Goal: Check status: Check status

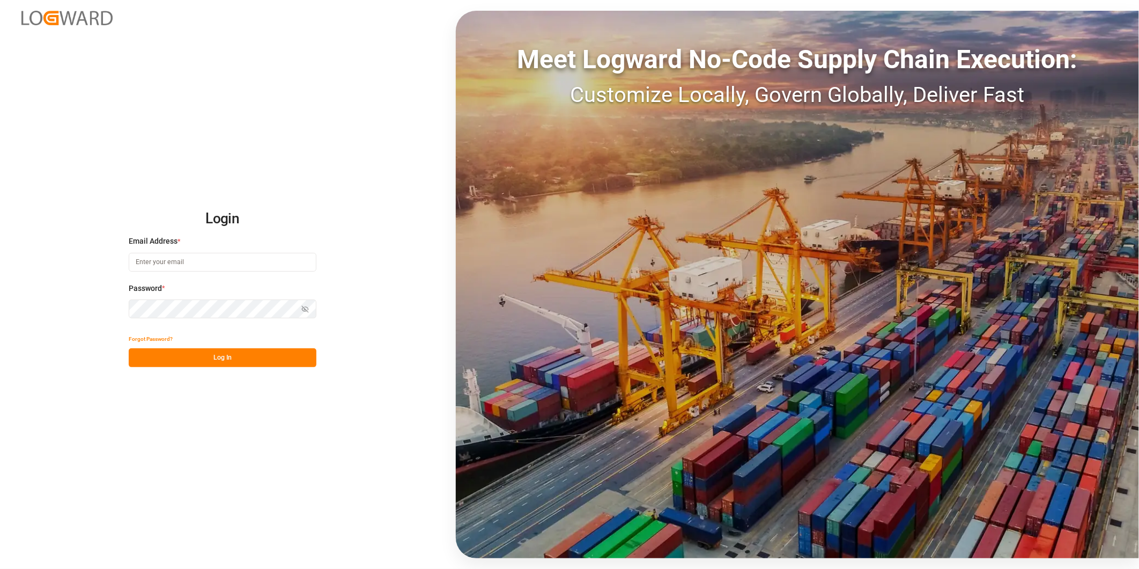
type input "[PERSON_NAME][EMAIL_ADDRESS][DOMAIN_NAME]"
click at [237, 353] on button "Log In" at bounding box center [223, 357] width 188 height 19
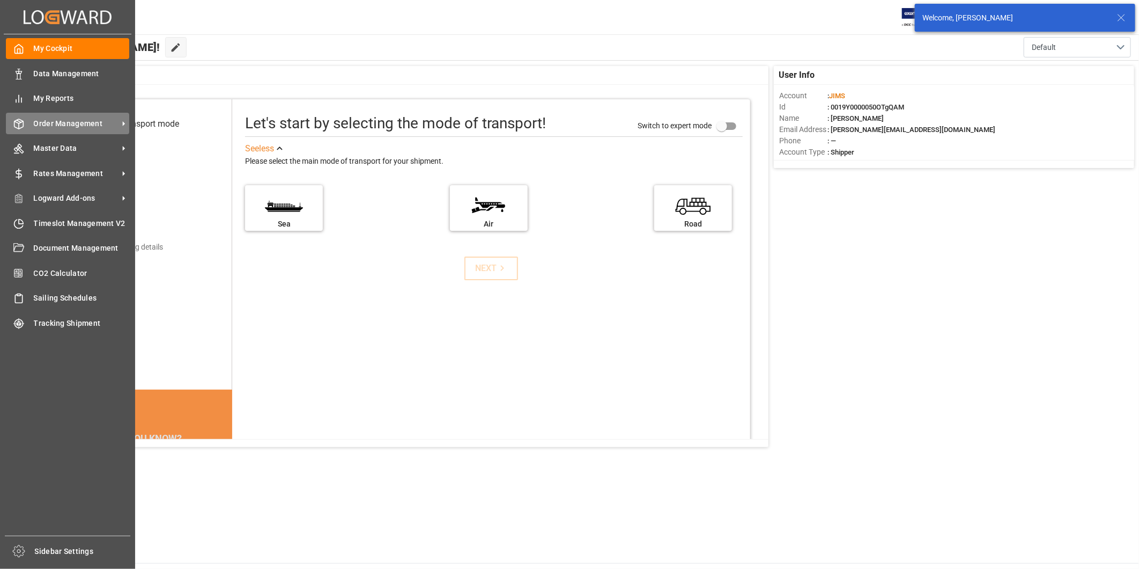
click at [98, 125] on span "Order Management" at bounding box center [76, 123] width 85 height 11
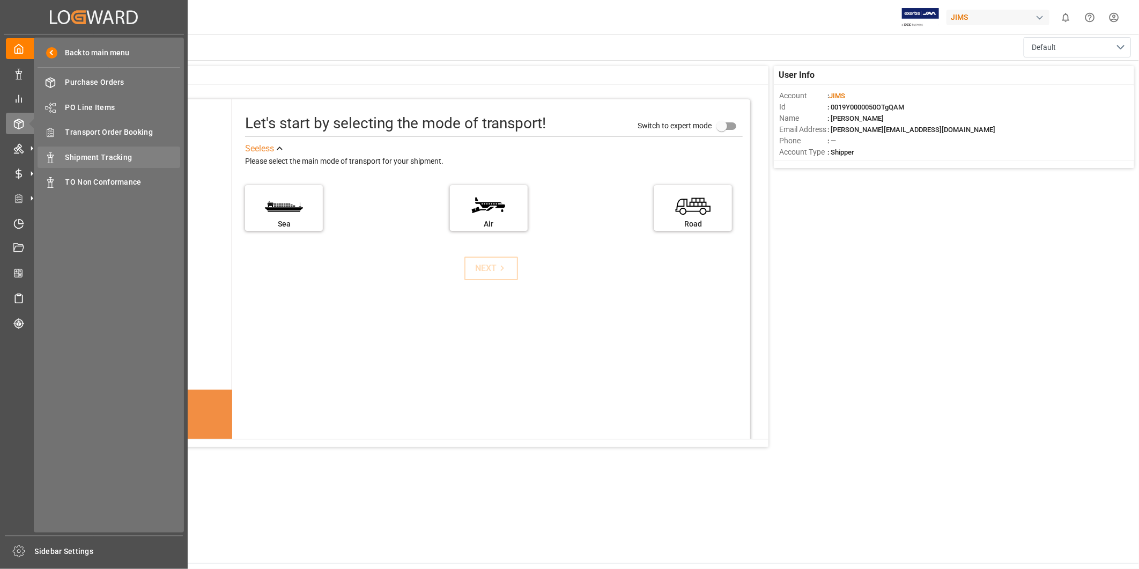
click at [140, 149] on div "Shipment Tracking Shipment Tracking" at bounding box center [109, 156] width 143 height 21
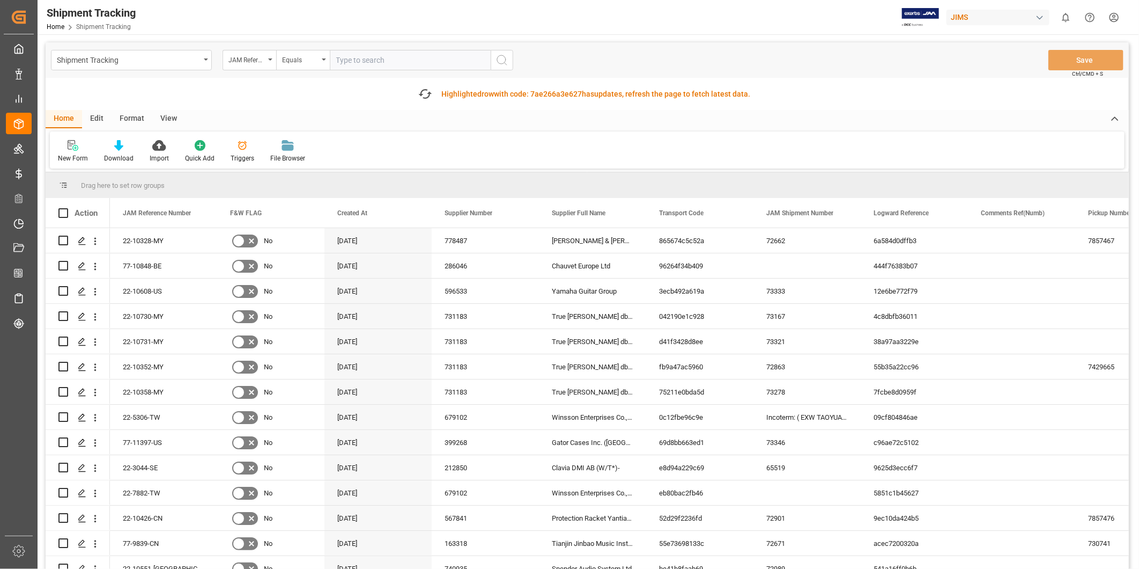
click at [397, 61] on input "text" at bounding box center [410, 60] width 161 height 20
type input "22-11187-US"
click at [506, 66] on icon "search button" at bounding box center [502, 60] width 13 height 13
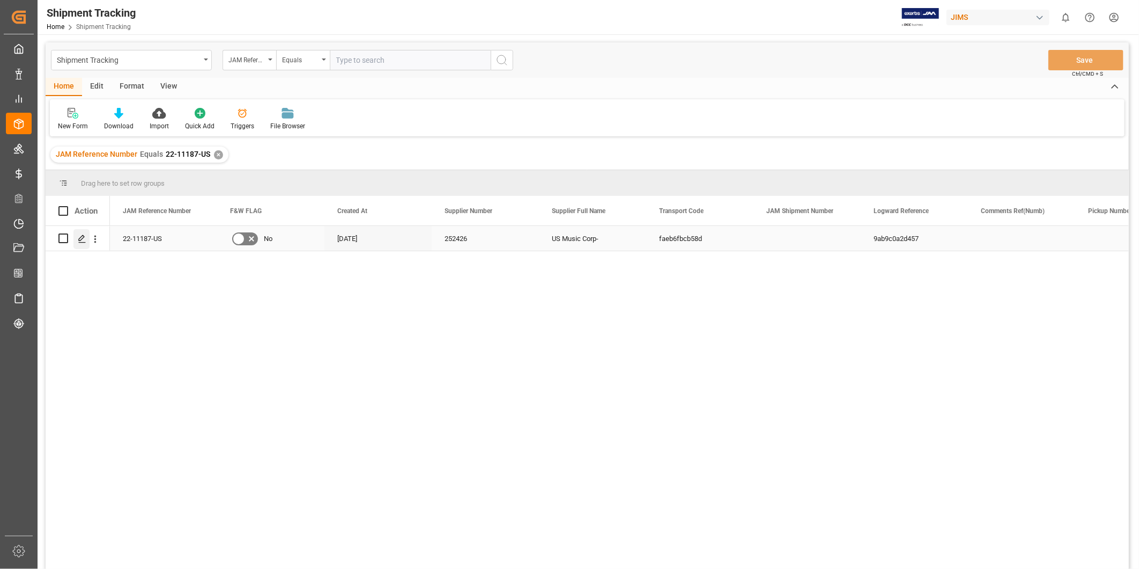
click at [82, 239] on icon "Press SPACE to select this row." at bounding box center [82, 238] width 9 height 9
click at [179, 84] on div "View" at bounding box center [168, 87] width 33 height 18
click at [67, 115] on icon at bounding box center [68, 113] width 11 height 11
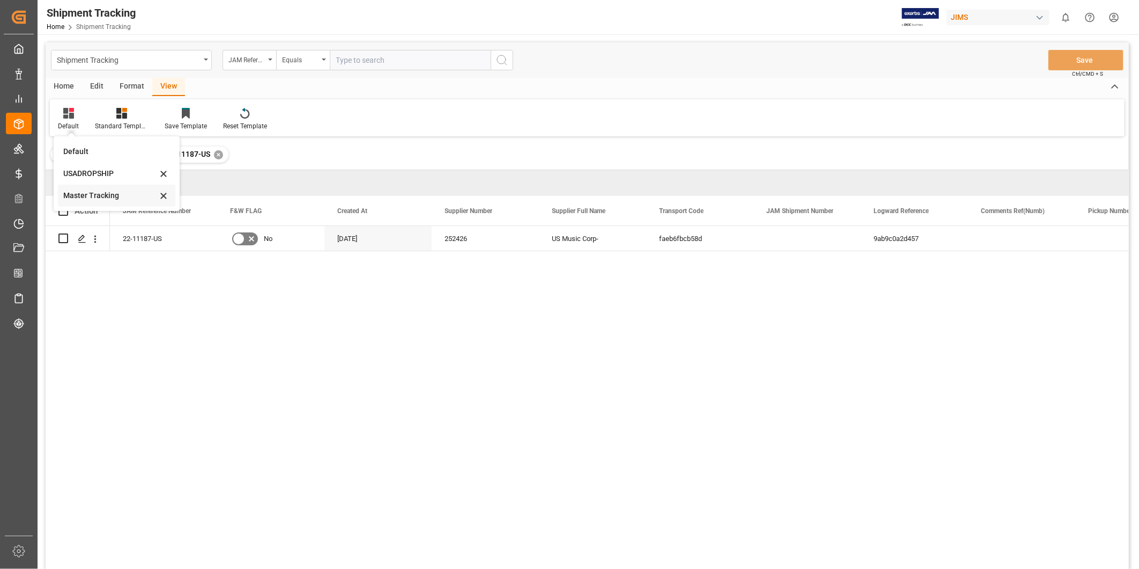
click at [95, 189] on div "Master Tracking" at bounding box center [116, 196] width 117 height 22
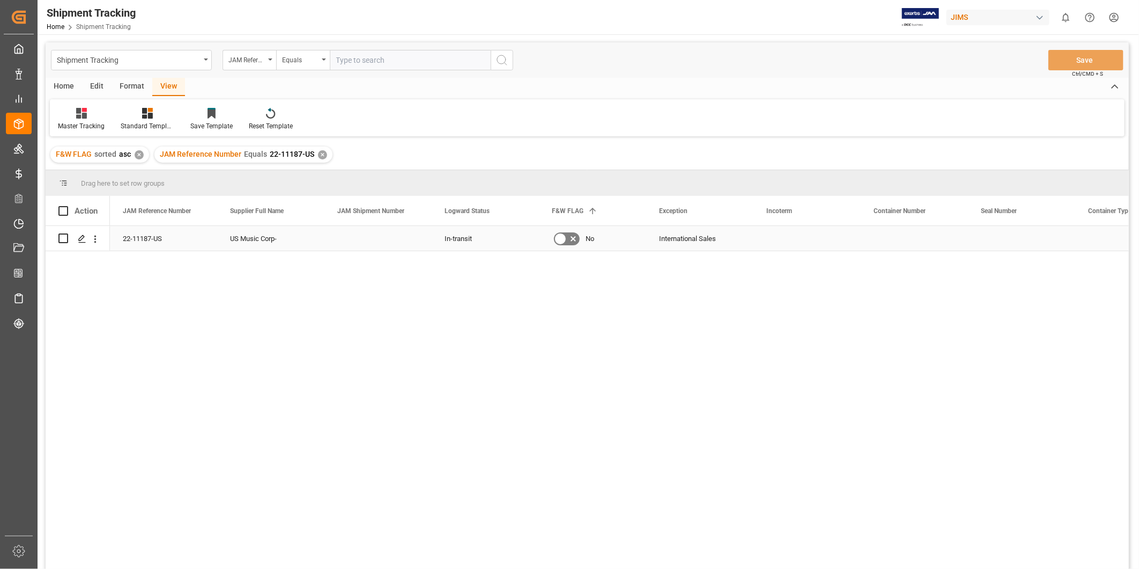
click at [771, 233] on div "Press SPACE to select this row." at bounding box center [807, 238] width 107 height 25
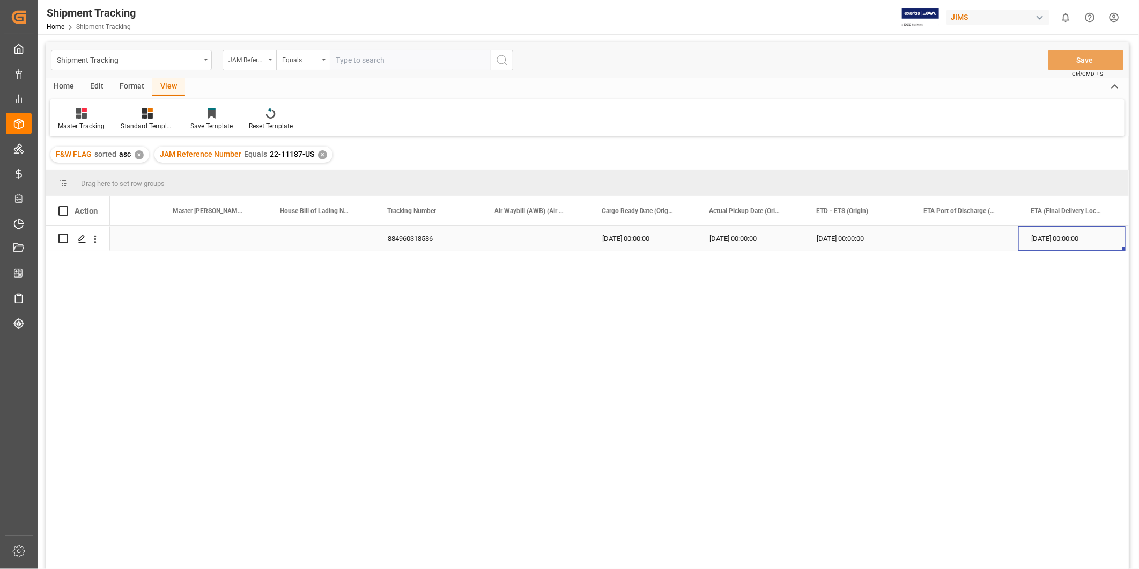
scroll to position [0, 1130]
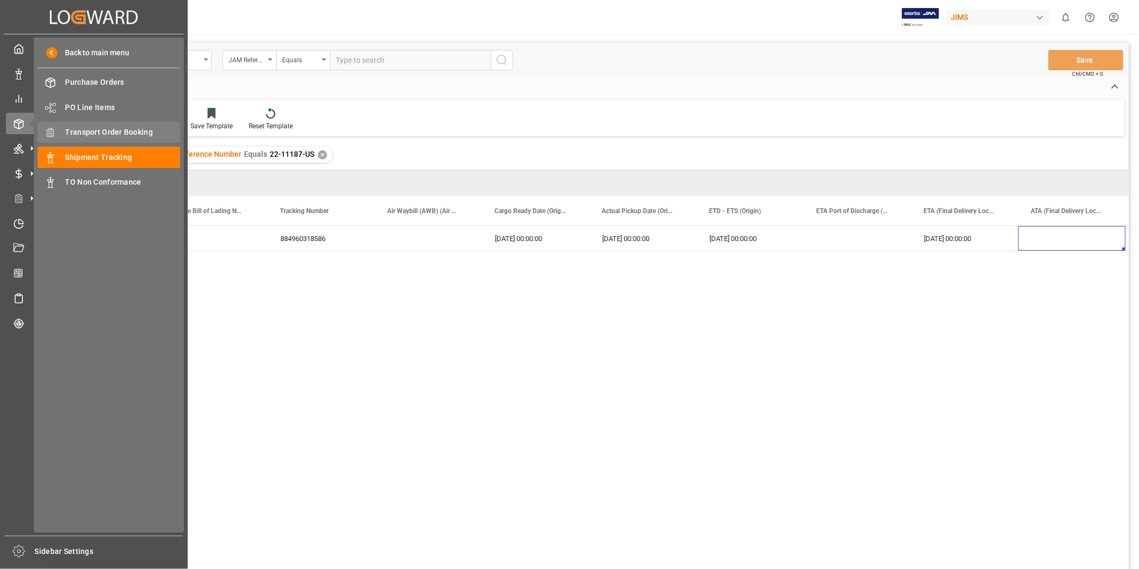
click at [77, 136] on span "Transport Order Booking" at bounding box center [122, 132] width 115 height 11
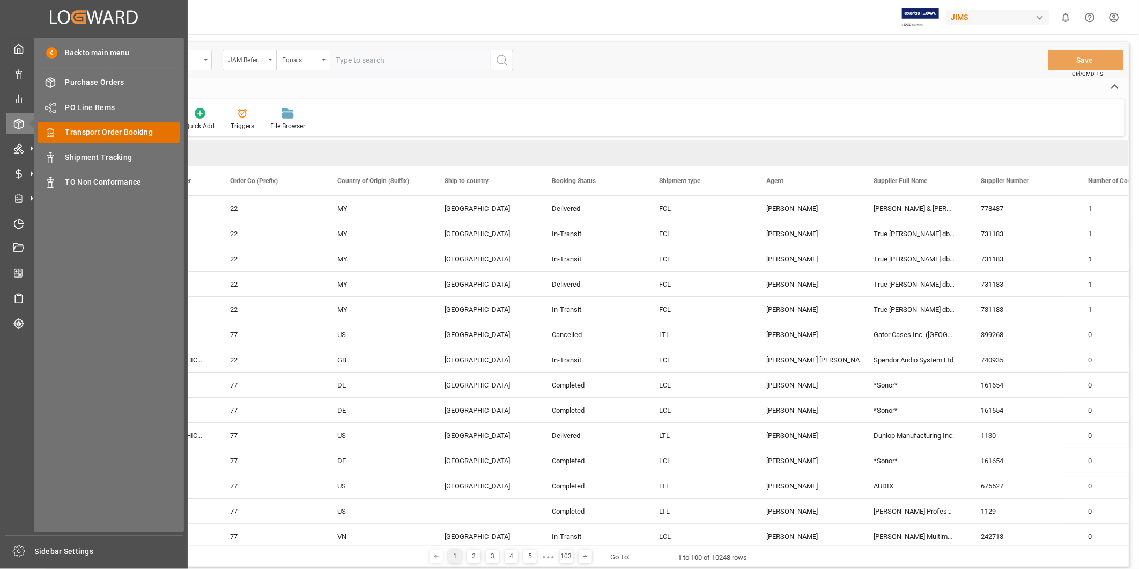
drag, startPoint x: 124, startPoint y: 151, endPoint x: 175, endPoint y: 136, distance: 53.1
click at [124, 152] on span "Shipment Tracking" at bounding box center [122, 157] width 115 height 11
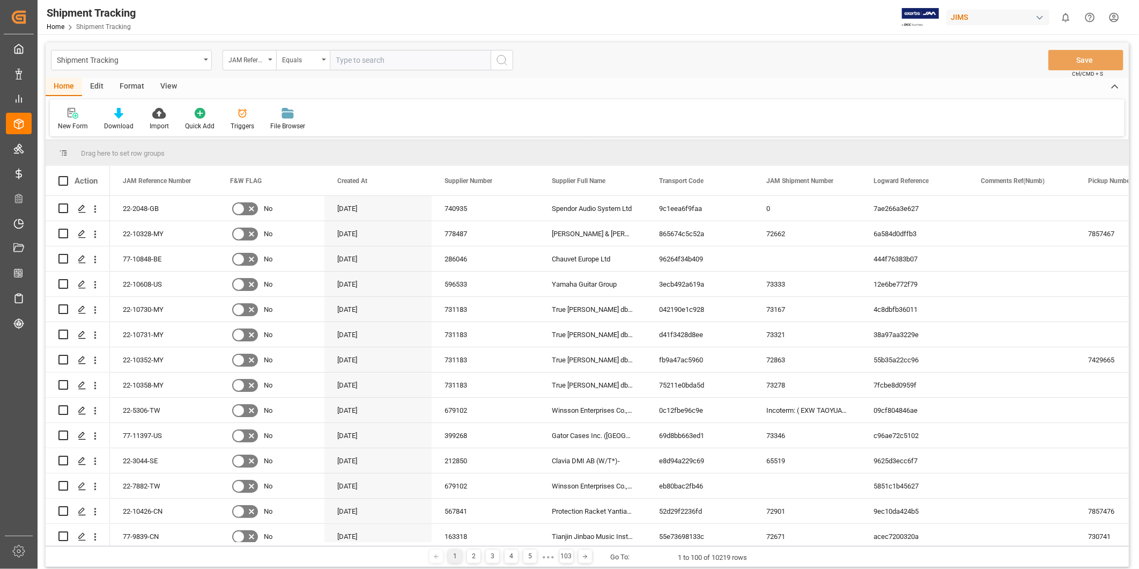
click at [382, 60] on input "text" at bounding box center [410, 60] width 161 height 20
paste input "22-11135-US"
type input "22-11135-US"
click at [498, 59] on icon "search button" at bounding box center [502, 60] width 13 height 13
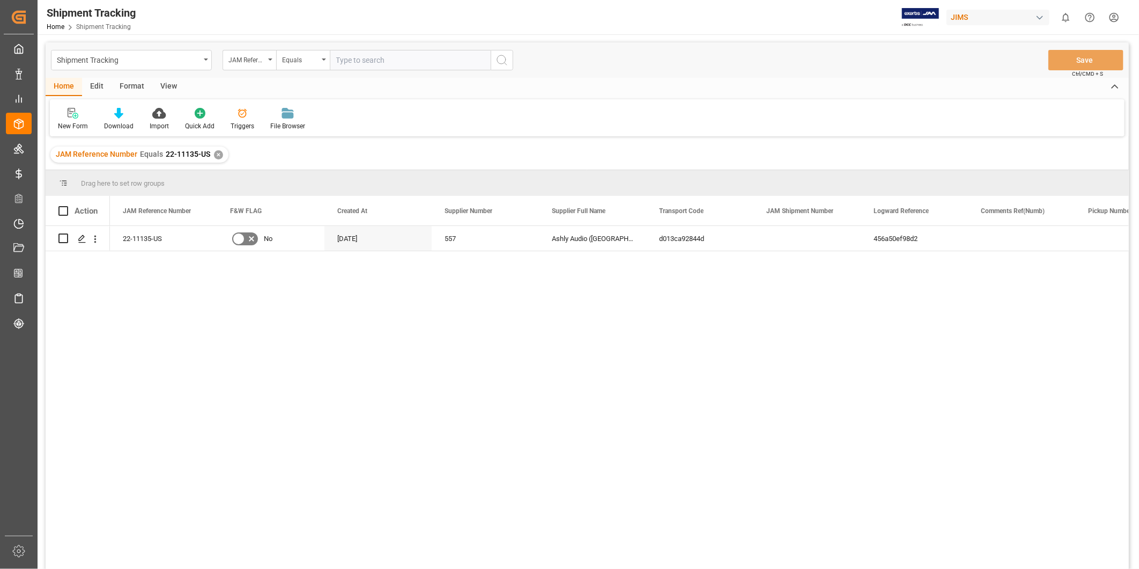
click at [156, 79] on div "View" at bounding box center [168, 87] width 33 height 18
click at [68, 111] on icon at bounding box center [68, 113] width 11 height 11
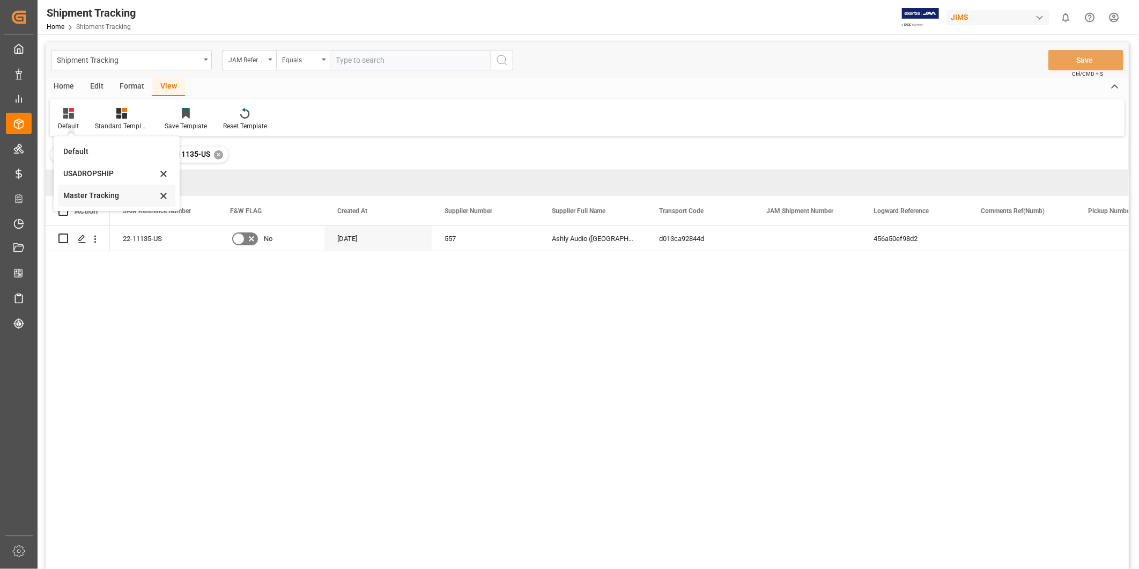
click at [95, 190] on div "Master Tracking" at bounding box center [110, 195] width 94 height 11
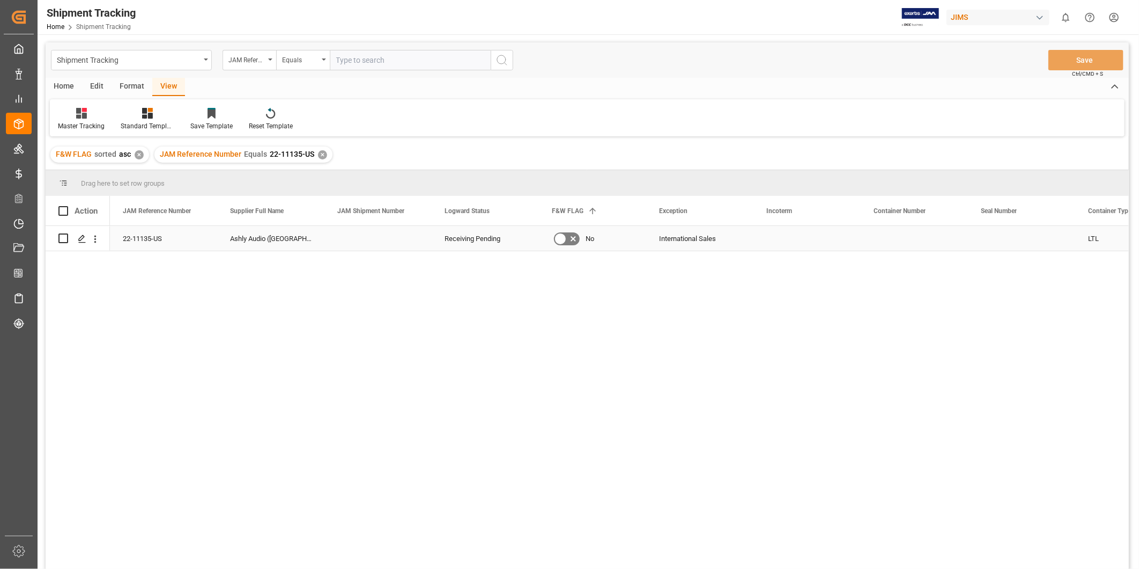
click at [760, 237] on div "Press SPACE to select this row." at bounding box center [807, 238] width 107 height 25
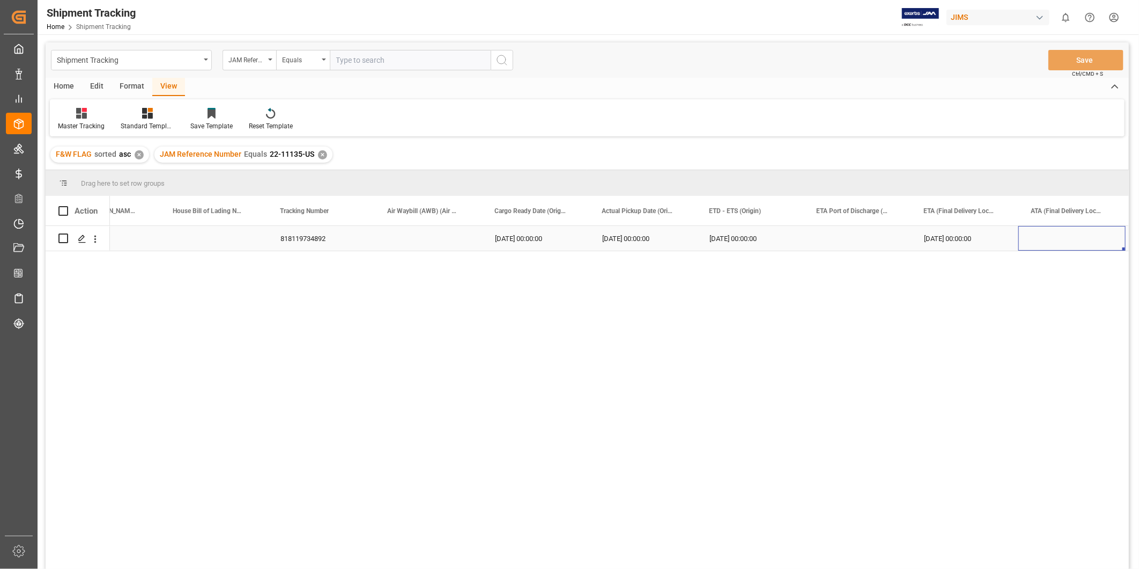
scroll to position [0, 1234]
click at [848, 237] on div "[DATE] 00:00:00" at bounding box center [860, 238] width 107 height 25
click at [884, 244] on div "[DATE] 00:00:00" at bounding box center [860, 238] width 107 height 25
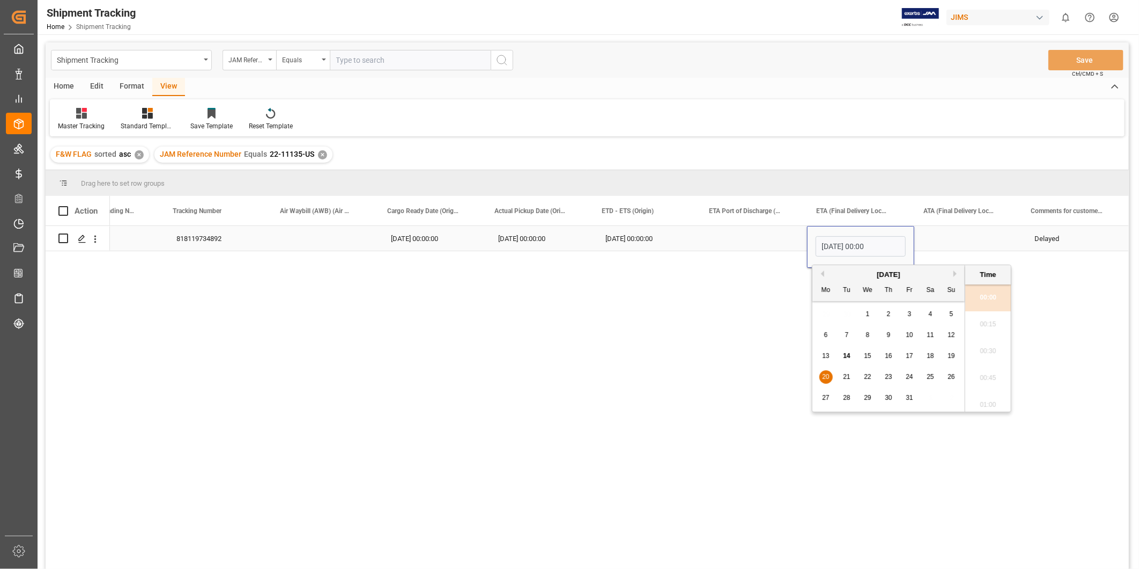
scroll to position [888, 0]
click at [850, 339] on div "7" at bounding box center [847, 335] width 13 height 13
type input "[DATE] 00:00"
click at [954, 241] on div "Press SPACE to select this row." at bounding box center [968, 238] width 107 height 25
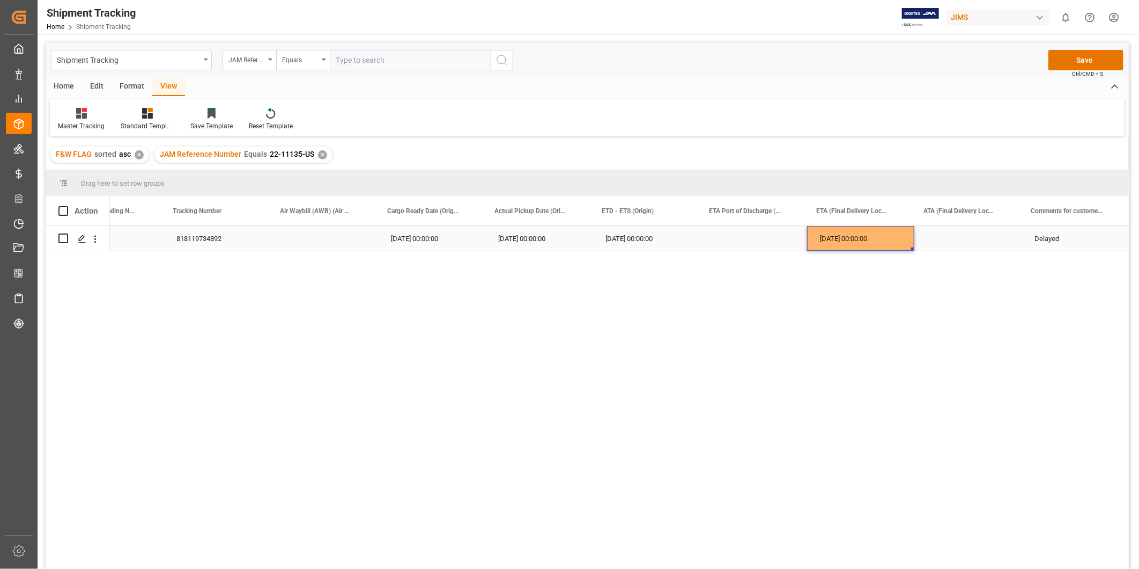
click at [849, 240] on div "[DATE] 00:00:00" at bounding box center [860, 238] width 107 height 25
click at [987, 250] on div "818119734892 [DATE] 00:00:00 [DATE] 00:00:00 [DATE] 00:00:00 [DATE] 00:00:00 De…" at bounding box center [2, 238] width 2253 height 25
click at [988, 245] on div "Press SPACE to select this row." at bounding box center [968, 238] width 107 height 25
click at [1089, 65] on button "Save" at bounding box center [1086, 60] width 75 height 20
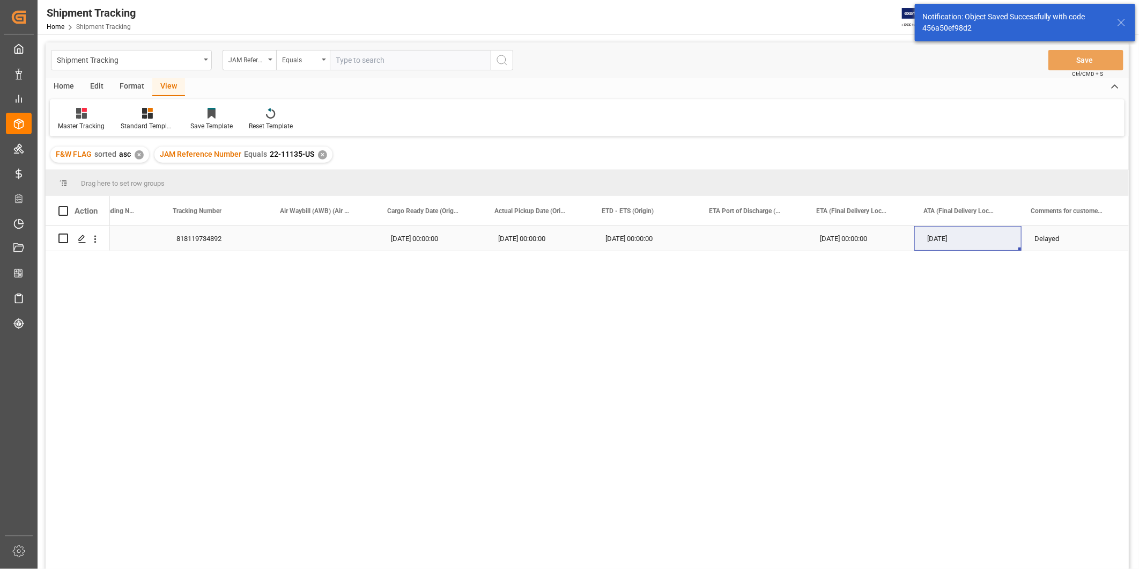
click at [720, 247] on div "Press SPACE to select this row." at bounding box center [753, 238] width 107 height 25
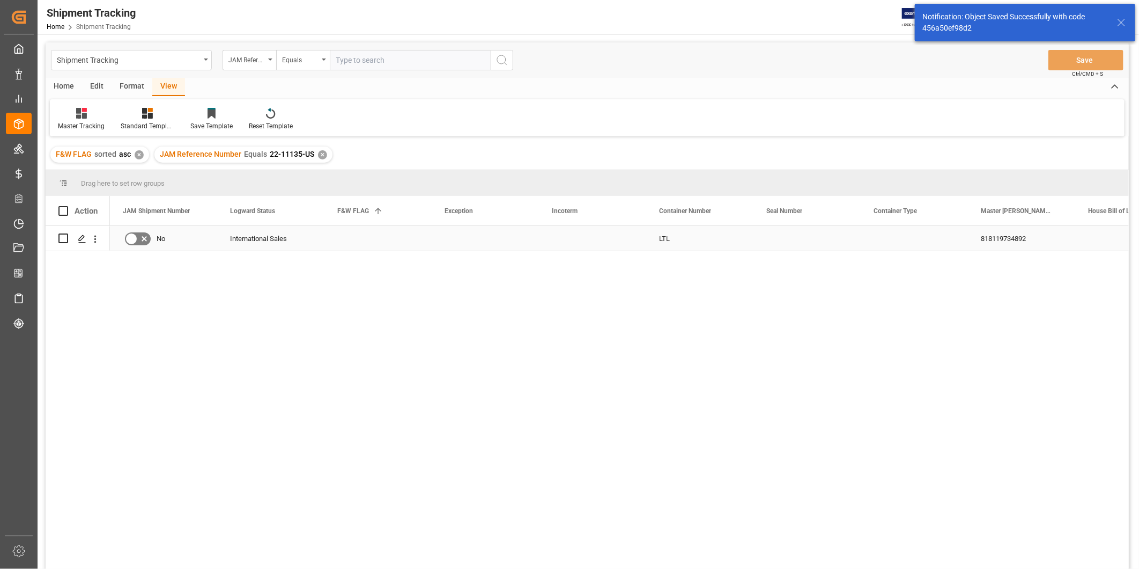
scroll to position [0, 0]
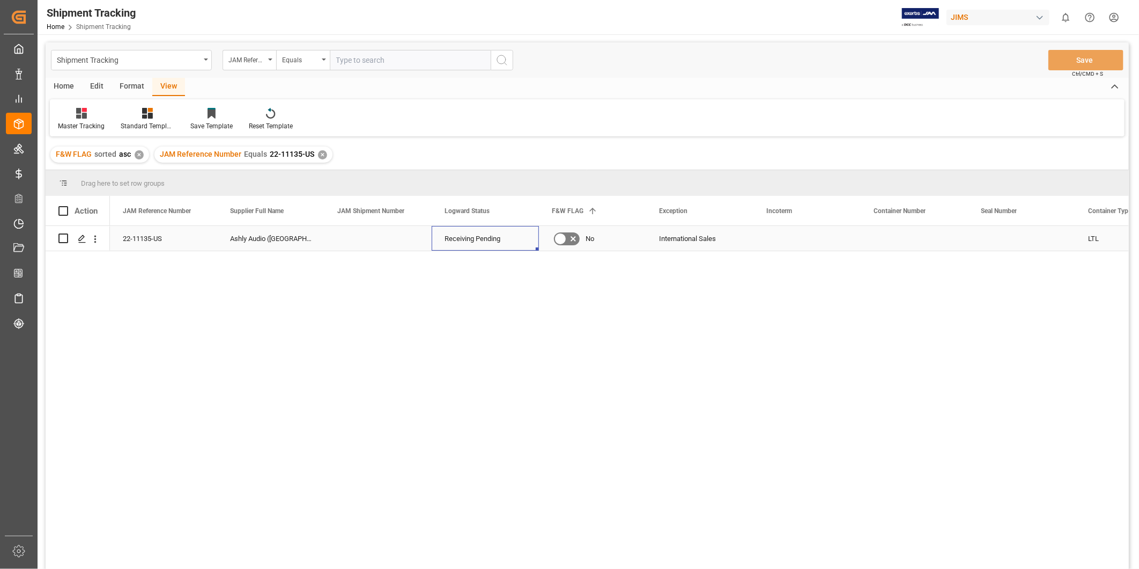
click at [504, 245] on div "Receiving Pending" at bounding box center [486, 238] width 82 height 25
click at [517, 245] on polyline "open menu" at bounding box center [519, 245] width 6 height 3
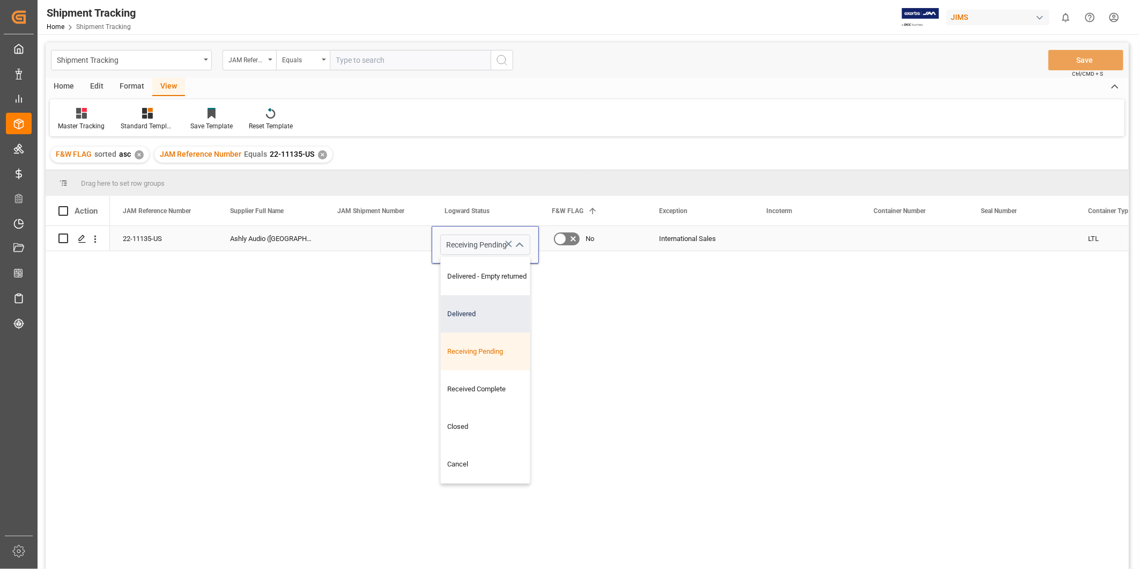
click at [511, 314] on div "Delivered" at bounding box center [495, 314] width 108 height 38
type input "Delivered"
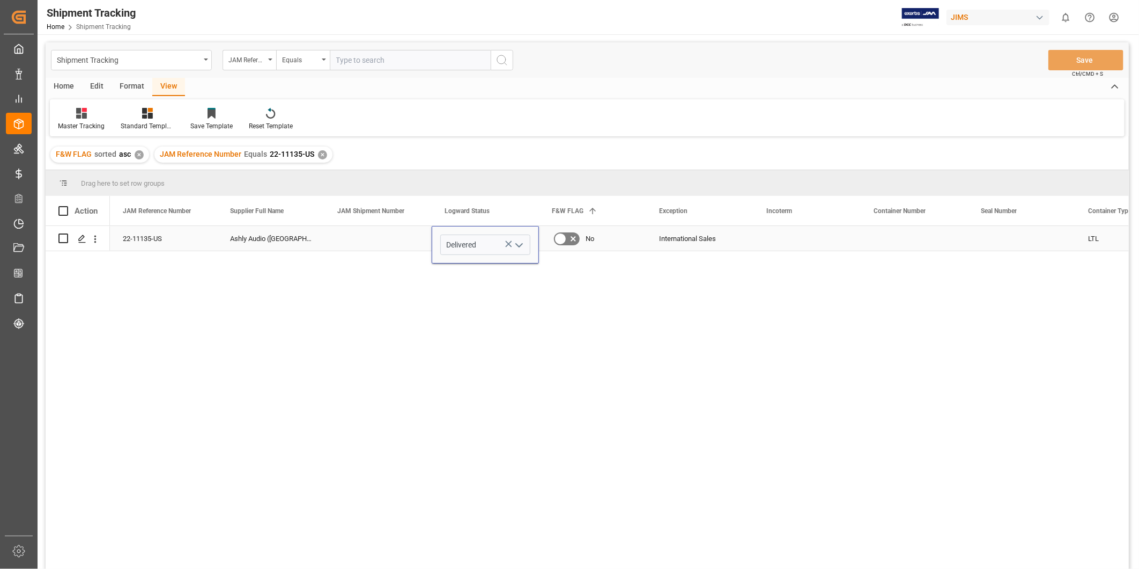
click at [744, 243] on div "International Sales" at bounding box center [699, 238] width 107 height 25
click at [1087, 61] on button "Save" at bounding box center [1086, 60] width 75 height 20
